Goal: Information Seeking & Learning: Find specific fact

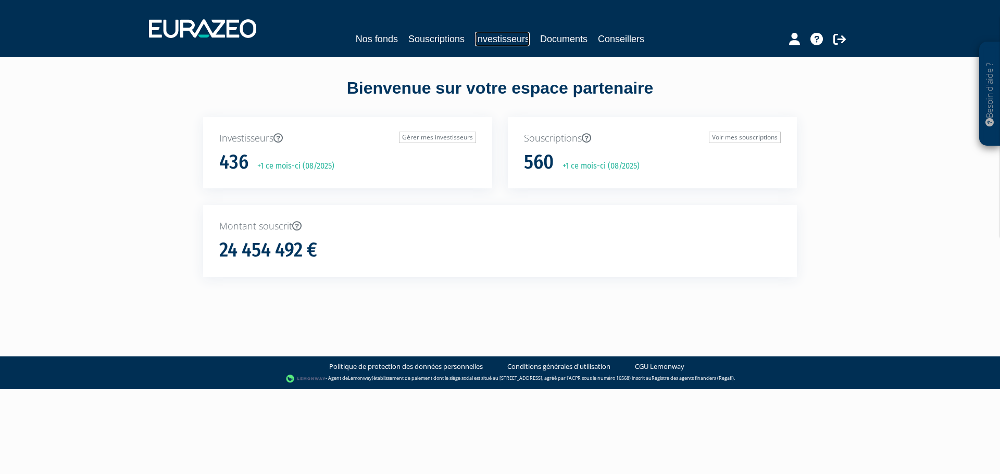
click at [493, 36] on link "Investisseurs" at bounding box center [502, 39] width 55 height 15
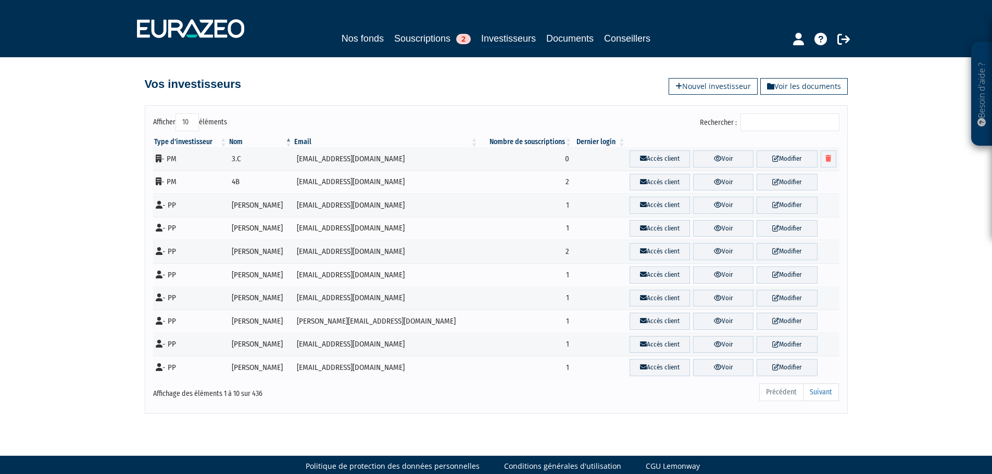
click at [781, 134] on div "Type d'investisseur Nom Email Nombre de souscriptions Dernier login" at bounding box center [496, 258] width 702 height 249
click at [777, 127] on input "Rechercher :" at bounding box center [790, 123] width 99 height 18
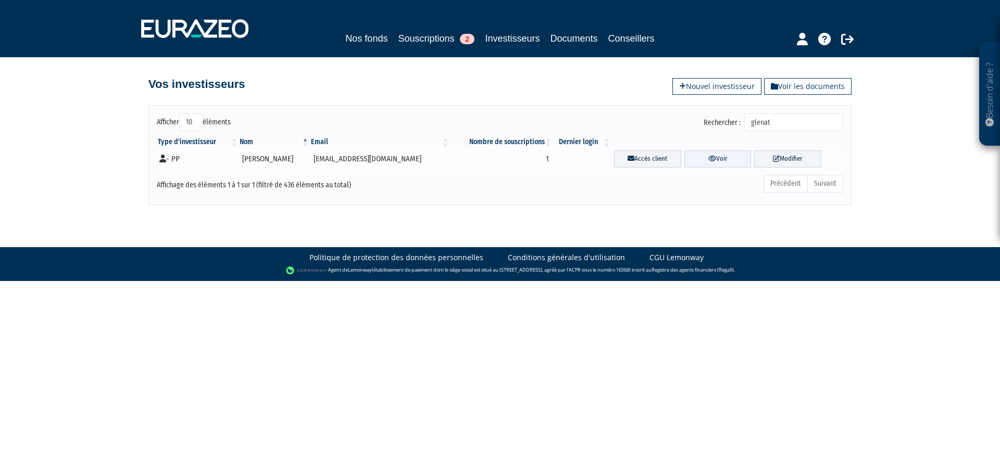
type input "glenat"
click at [718, 157] on link "Voir" at bounding box center [717, 159] width 67 height 17
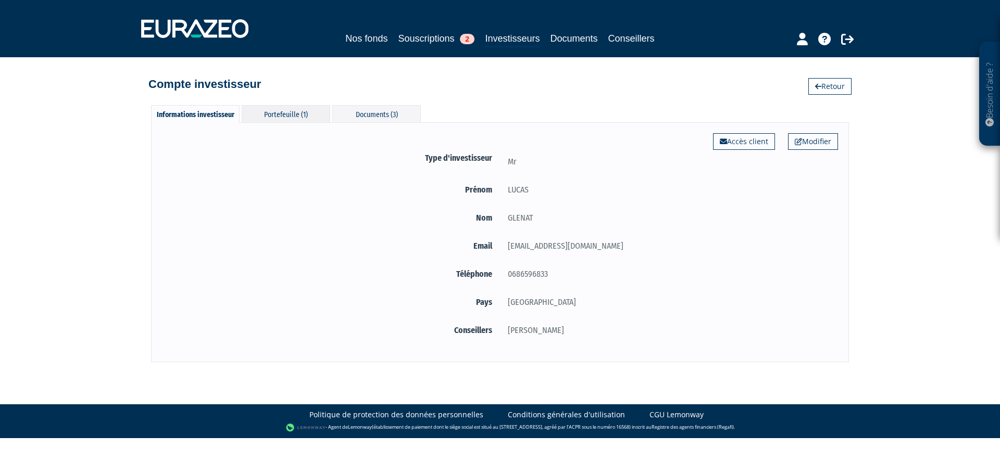
click at [292, 117] on div "Portefeuille (1)" at bounding box center [286, 113] width 89 height 17
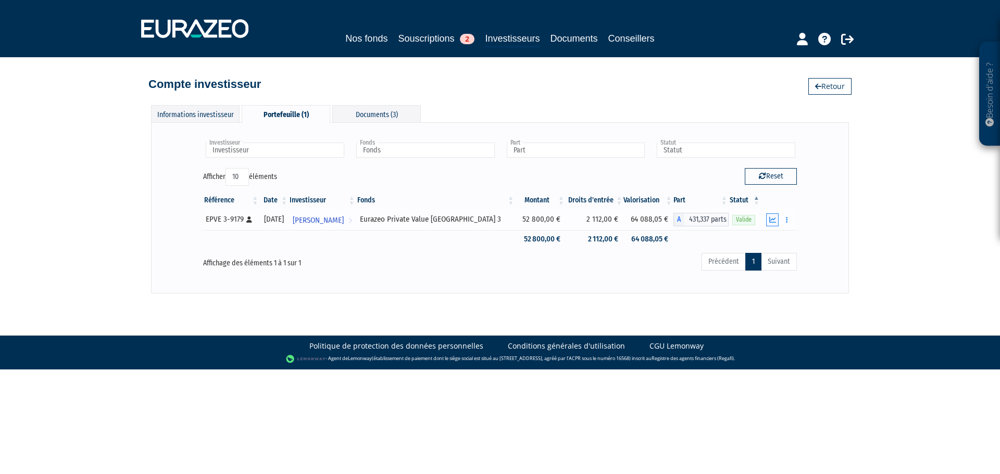
click at [775, 219] on icon "button" at bounding box center [772, 220] width 7 height 7
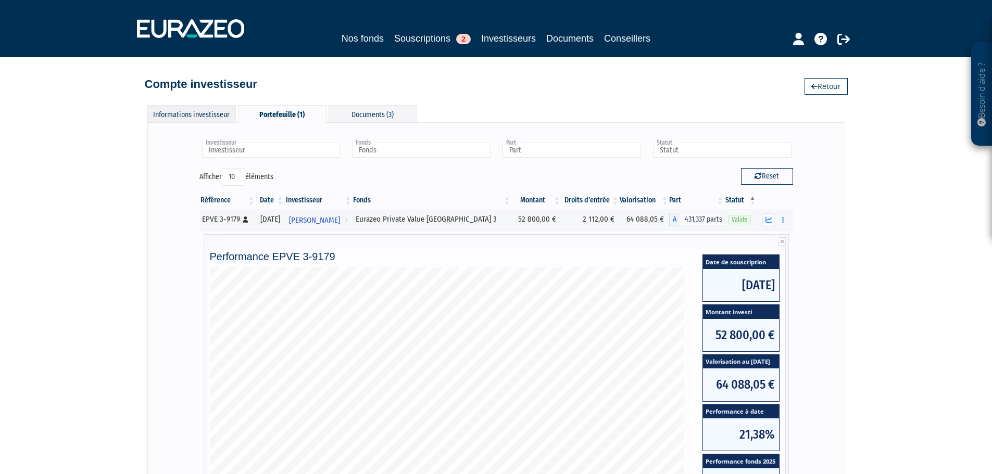
click at [206, 111] on div "Informations investisseur" at bounding box center [191, 113] width 89 height 17
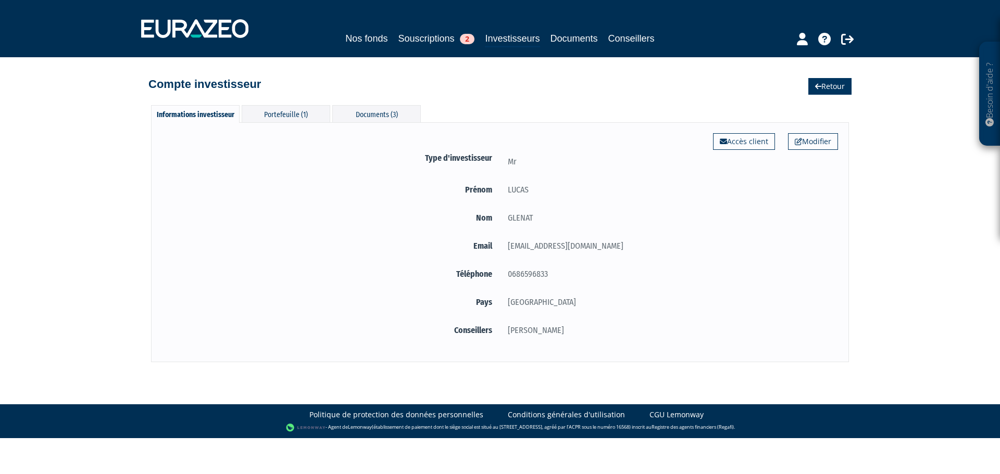
click at [827, 84] on link "Retour" at bounding box center [829, 86] width 43 height 17
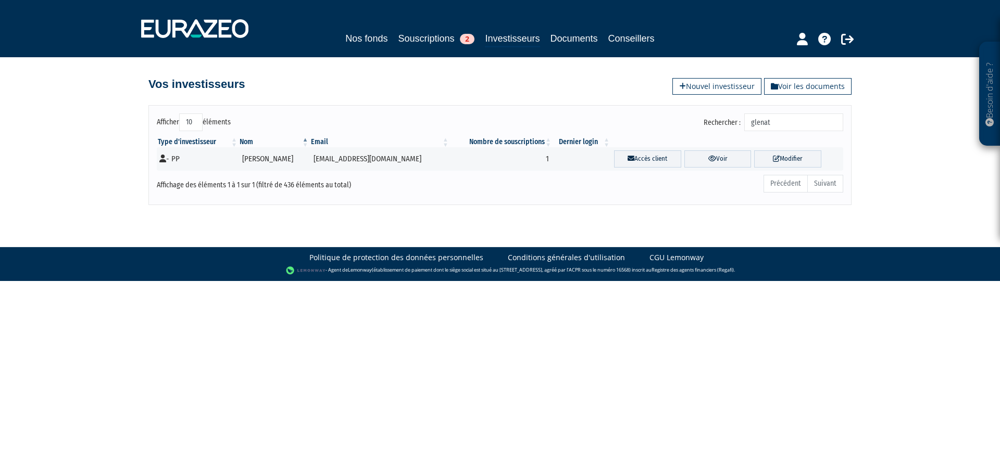
drag, startPoint x: 795, startPoint y: 123, endPoint x: 694, endPoint y: 126, distance: 101.6
click at [694, 126] on div "Rechercher : glenat" at bounding box center [675, 124] width 335 height 20
type input "bertrand"
click at [729, 156] on link "Voir" at bounding box center [717, 159] width 67 height 17
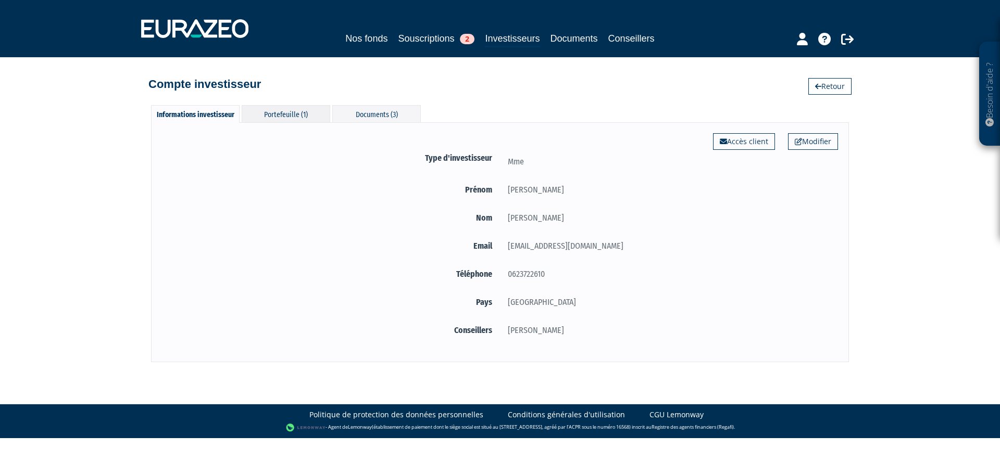
click at [302, 115] on div "Portefeuille (1)" at bounding box center [286, 113] width 89 height 17
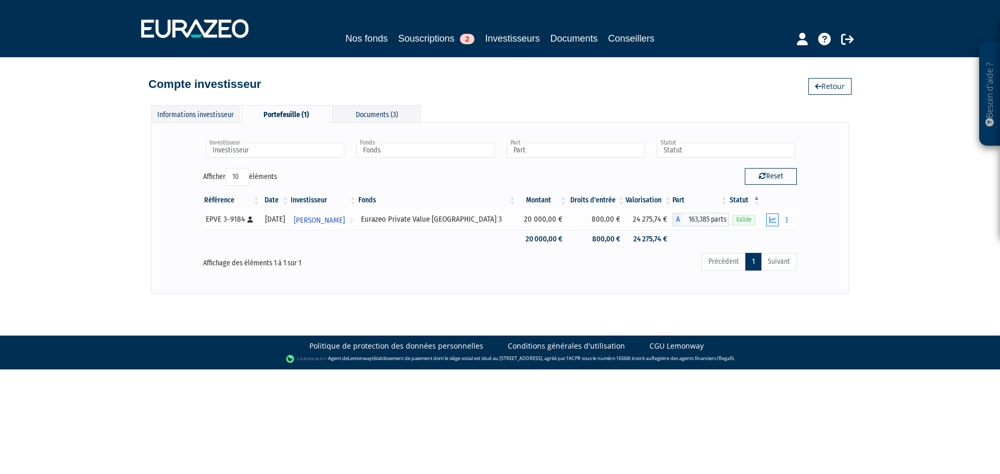
click at [767, 215] on button "button" at bounding box center [772, 220] width 12 height 13
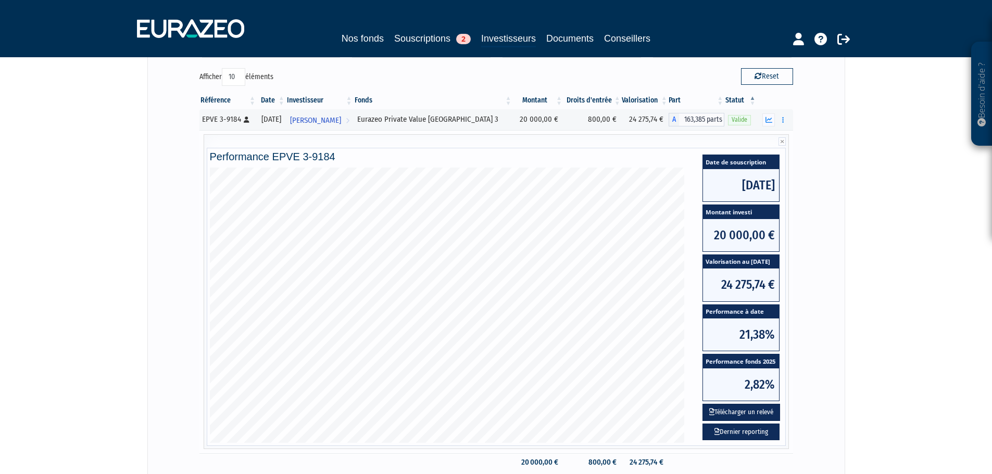
scroll to position [104, 0]
